Goal: Task Accomplishment & Management: Use online tool/utility

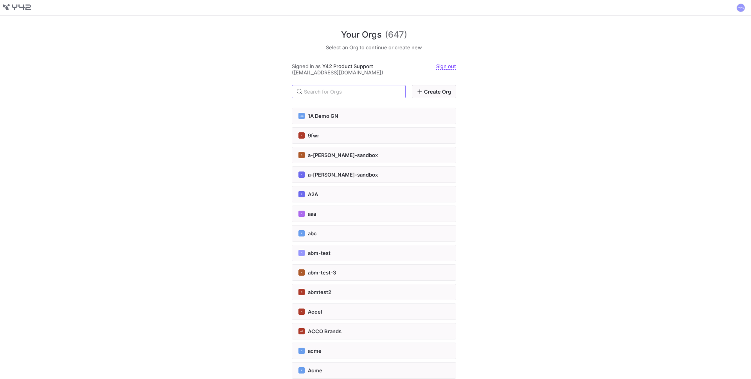
click at [587, 83] on div "Your Orgs (647) Select an Org to continue or create new Signed in as Y42 Produc…" at bounding box center [375, 197] width 751 height 363
click at [740, 7] on span at bounding box center [741, 7] width 9 height 9
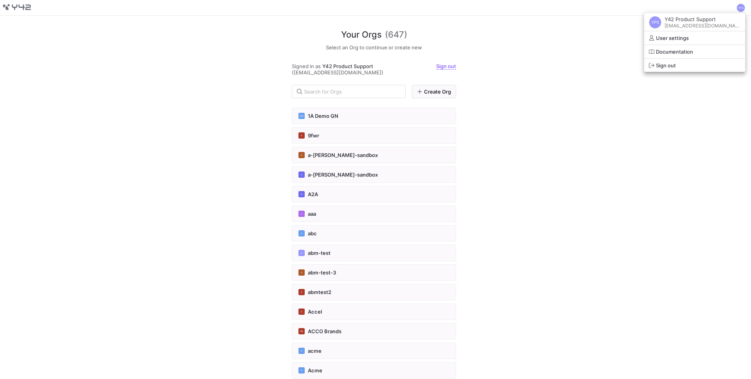
click at [588, 74] on div at bounding box center [375, 189] width 751 height 379
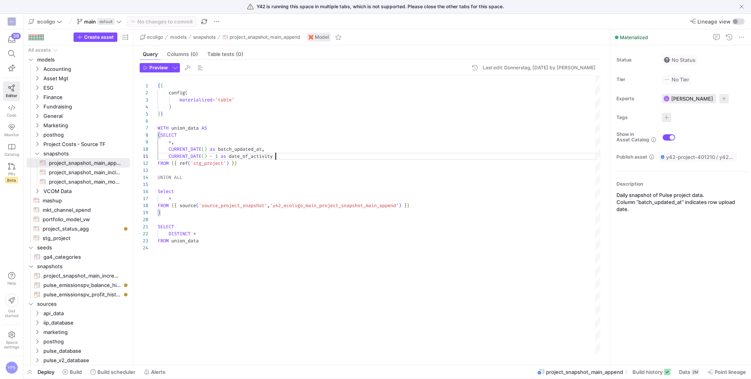
scroll to position [0, 118]
click at [353, 153] on div "{ { config ( materialized = 'table' ) } } WITH union_data AS ( SELECT * , CURRE…" at bounding box center [379, 215] width 443 height 279
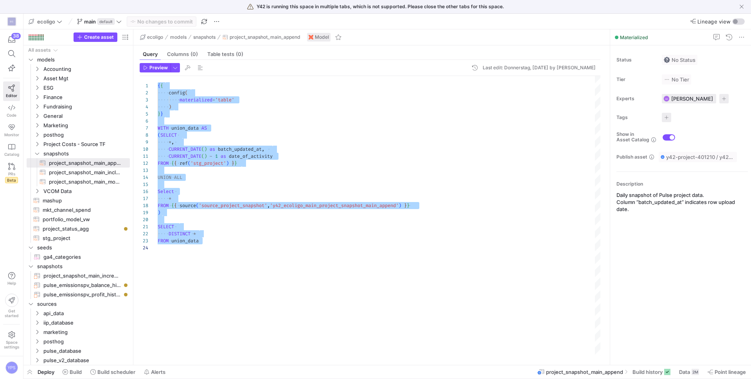
click at [235, 132] on div "{ { config ( materialized = 'table' ) } } WITH union_data AS ( SELECT * , CURRE…" at bounding box center [379, 215] width 443 height 279
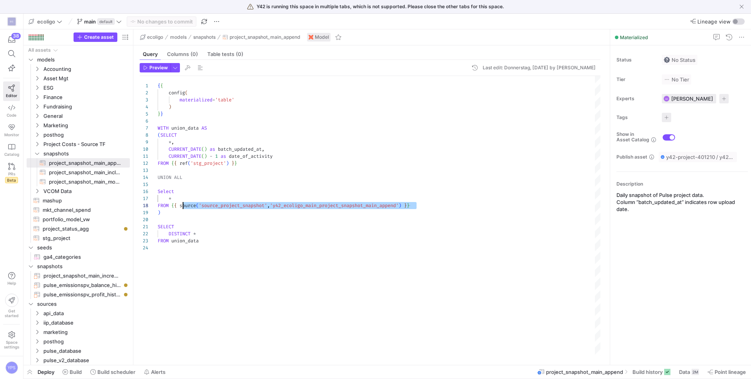
scroll to position [49, 23]
drag, startPoint x: 423, startPoint y: 204, endPoint x: 181, endPoint y: 203, distance: 242.3
click at [181, 203] on div "{ { config ( materialized = 'table' ) } } WITH union_data AS ( SELECT * , CURRE…" at bounding box center [379, 215] width 443 height 279
click at [271, 36] on span "project_snapshot_main_append" at bounding box center [265, 36] width 71 height 5
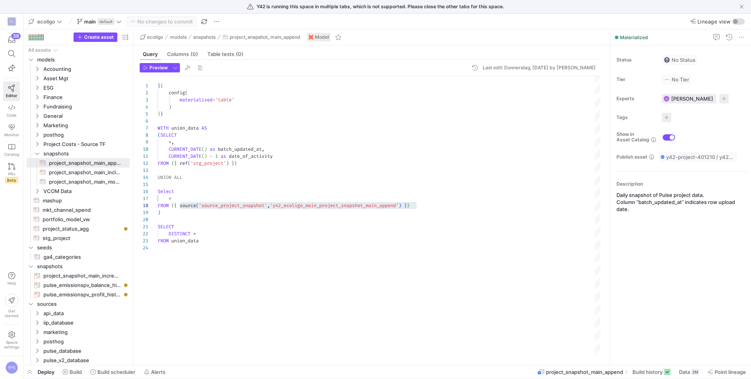
scroll to position [63, 112]
click at [309, 148] on div "{ { config ( materialized = 'table' ) } } WITH union_data AS ( SELECT * , CURRE…" at bounding box center [379, 215] width 443 height 279
click at [303, 34] on button "project_snapshot_main_append" at bounding box center [262, 36] width 82 height 9
click at [290, 34] on span "project_snapshot_main_append" at bounding box center [265, 36] width 71 height 5
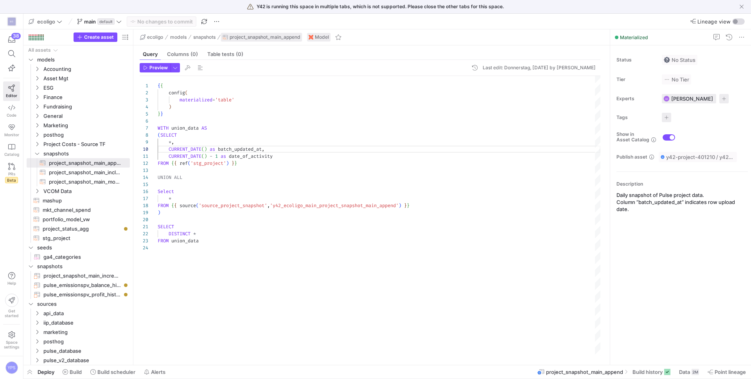
drag, startPoint x: 306, startPoint y: 37, endPoint x: 234, endPoint y: 37, distance: 72.0
click at [234, 37] on div "ecoligo models snapshots project_snapshot_main_append Model" at bounding box center [371, 37] width 477 height 16
click at [348, 182] on div "{ { config ( materialized = 'table' ) } } WITH union_data AS ( SELECT * , CURRE…" at bounding box center [379, 215] width 443 height 279
type textarea "{{ config( materialized='table' ) }} WITH union_data AS (SELECT *, CURRENT_DATE…"
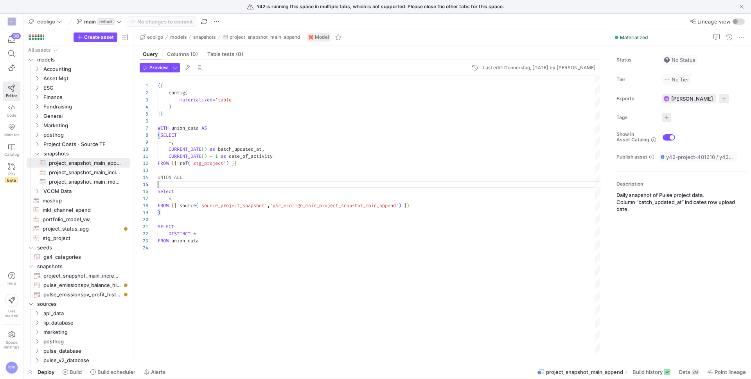
scroll to position [0, 0]
